Goal: Navigation & Orientation: Find specific page/section

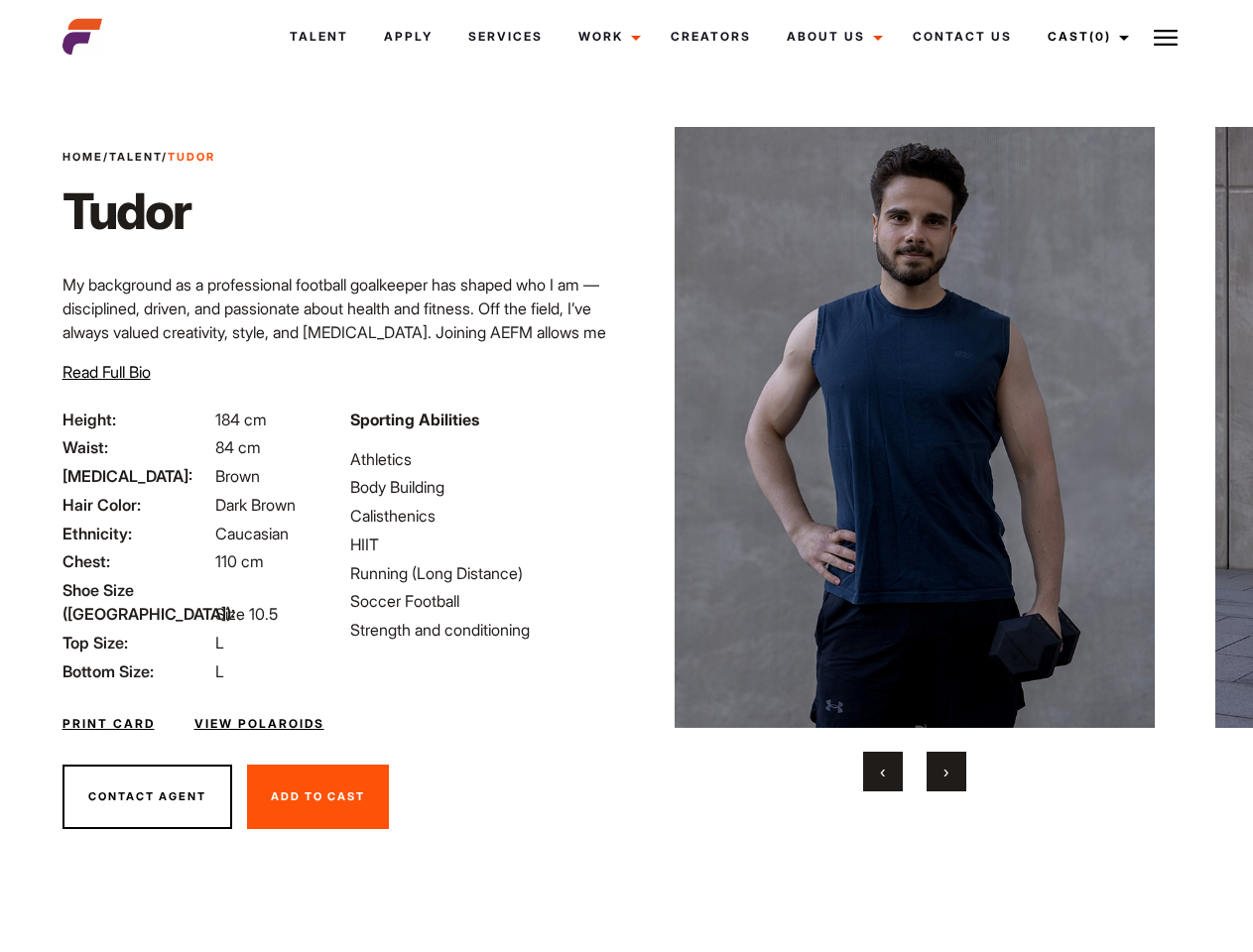
click at [1083, 37] on link "Cast (0)" at bounding box center [1085, 37] width 111 height 54
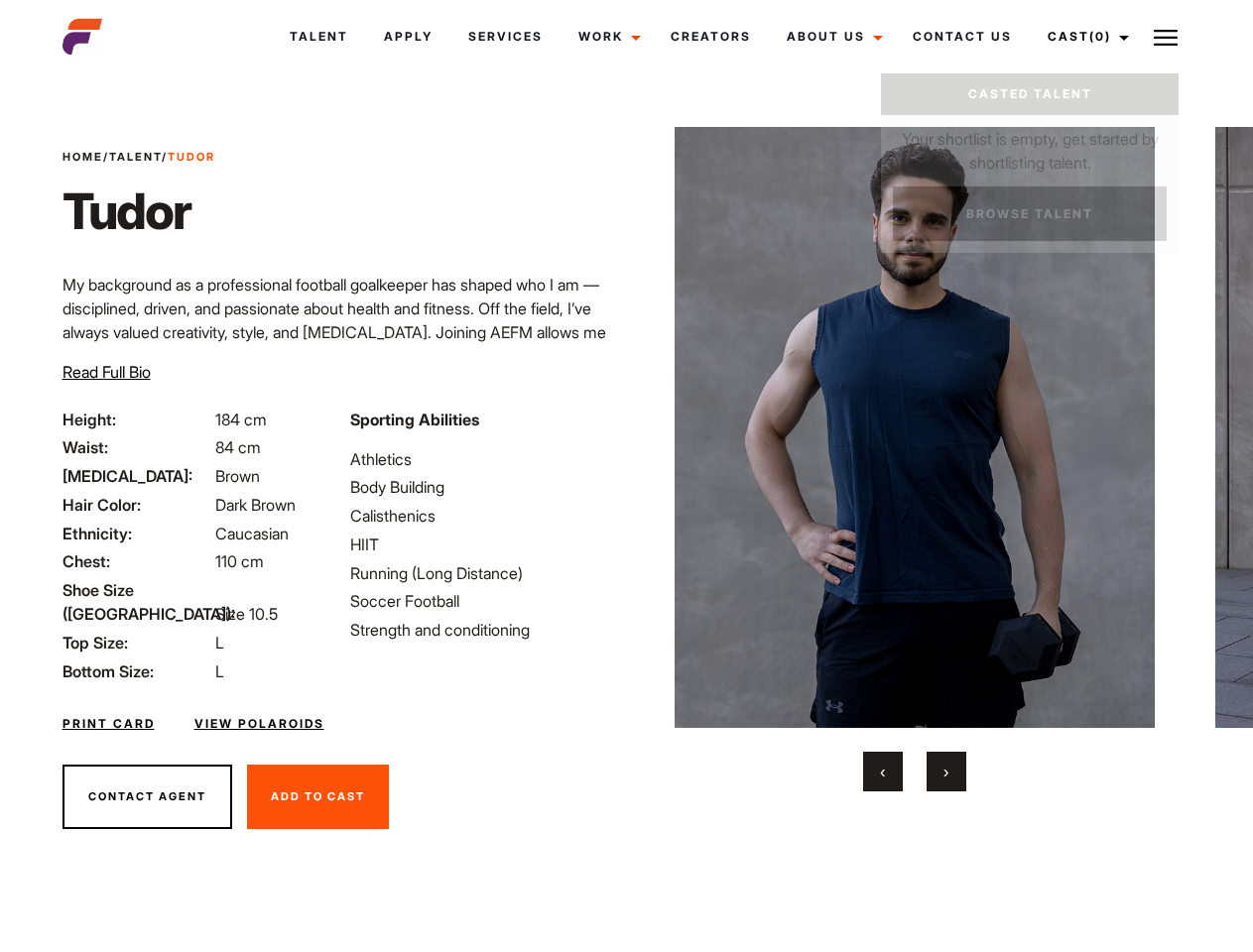
click at [1166, 37] on img at bounding box center [1166, 38] width 24 height 24
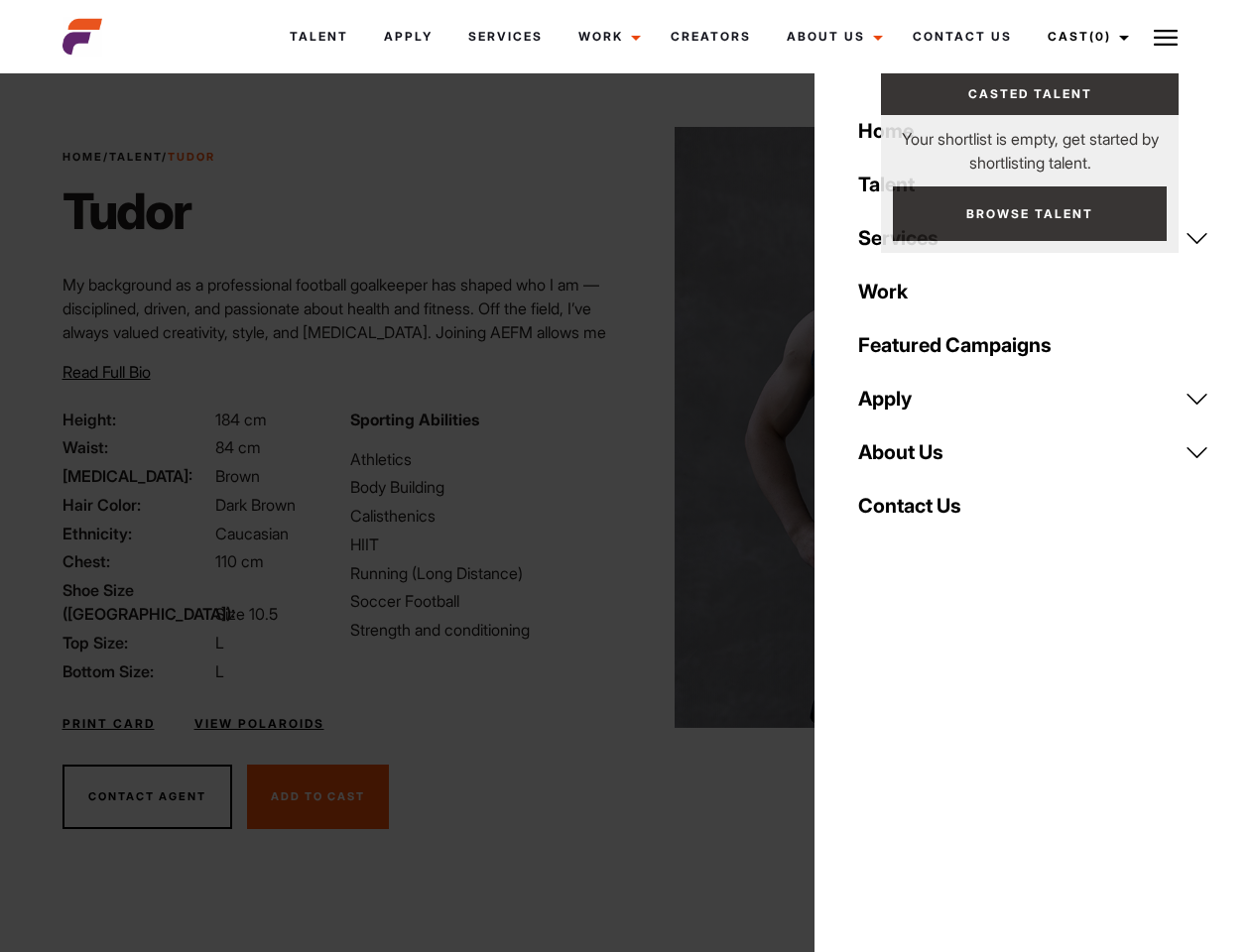
click at [913, 460] on img at bounding box center [915, 428] width 482 height 601
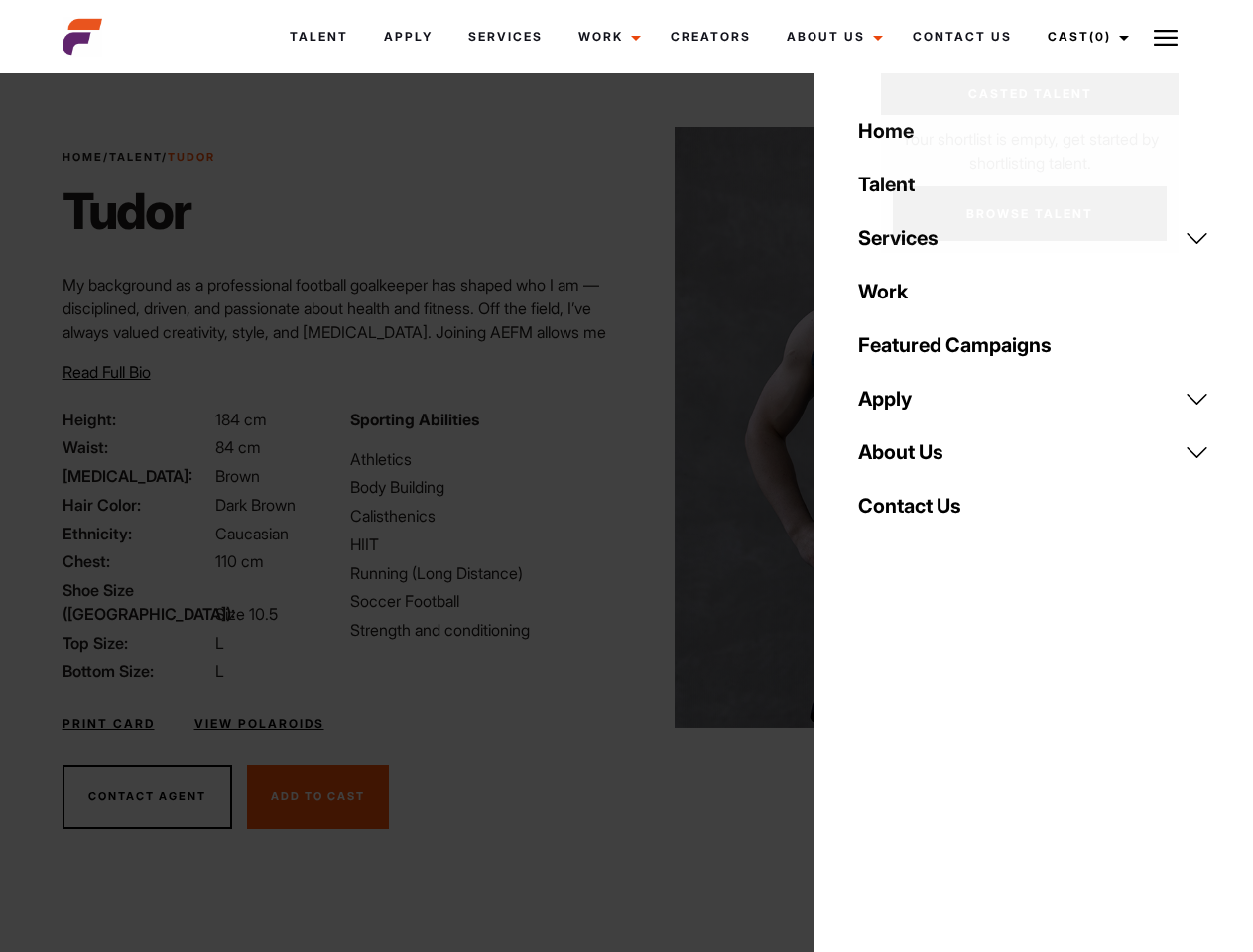
click at [626, 428] on div "Sporting Abilities Athletics Body Building Calisthenics HIIT Running (Long Dist…" at bounding box center [483, 545] width 288 height 276
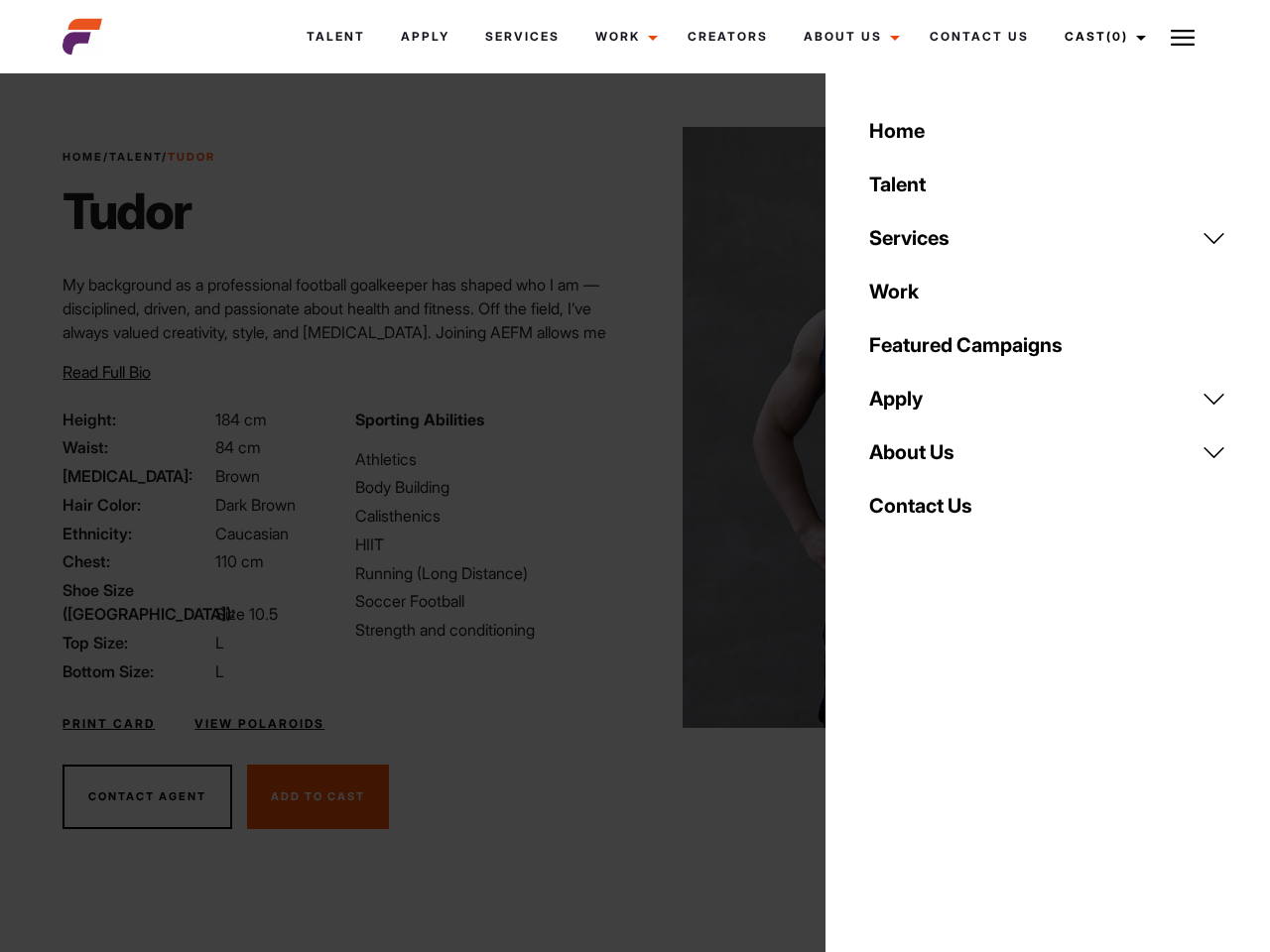
click at [883, 771] on button "‹" at bounding box center [895, 772] width 40 height 40
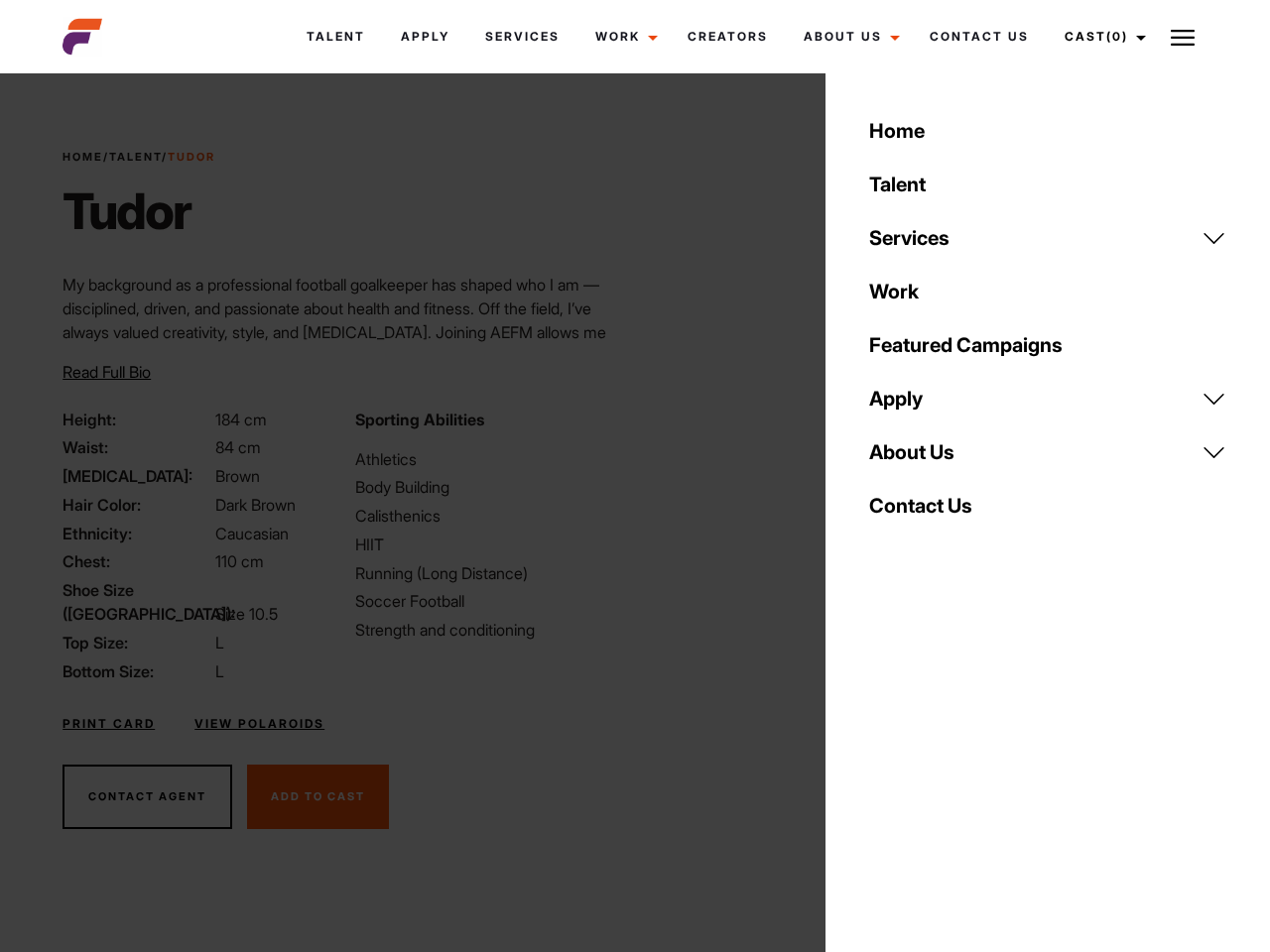
click at [946, 771] on div "Home Talent Services Talent Casting Photography Videography Creative Hair and M…" at bounding box center [1047, 476] width 445 height 952
